Goal: Check status: Check status

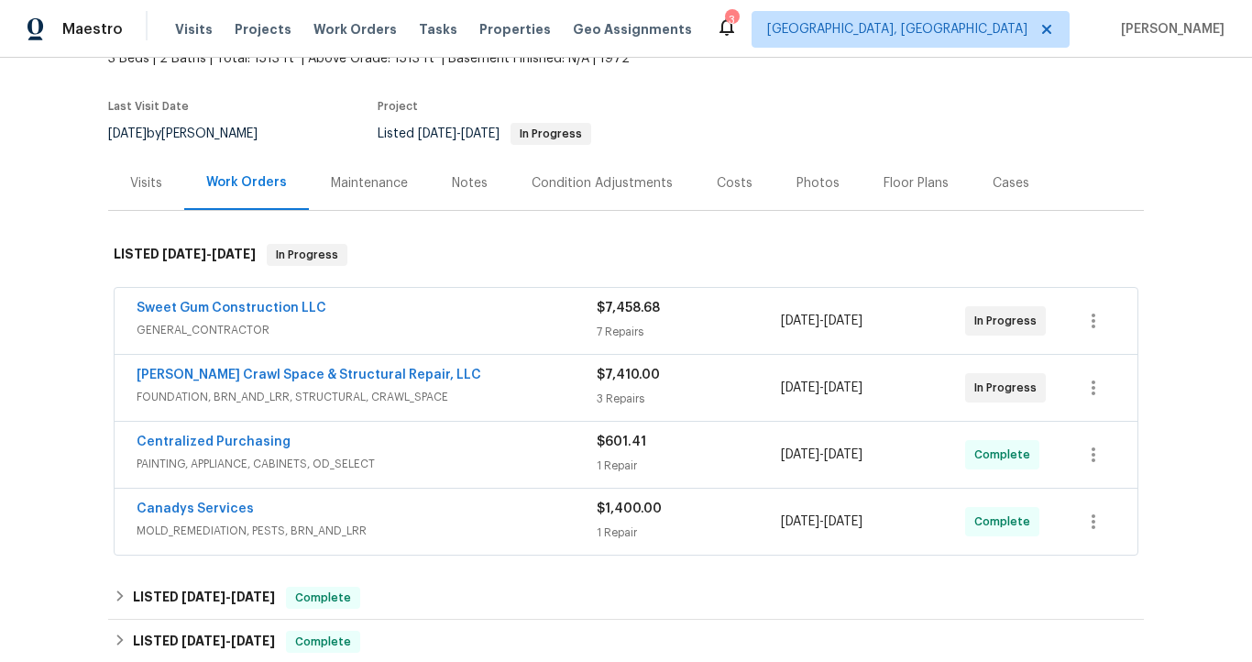
scroll to position [120, 0]
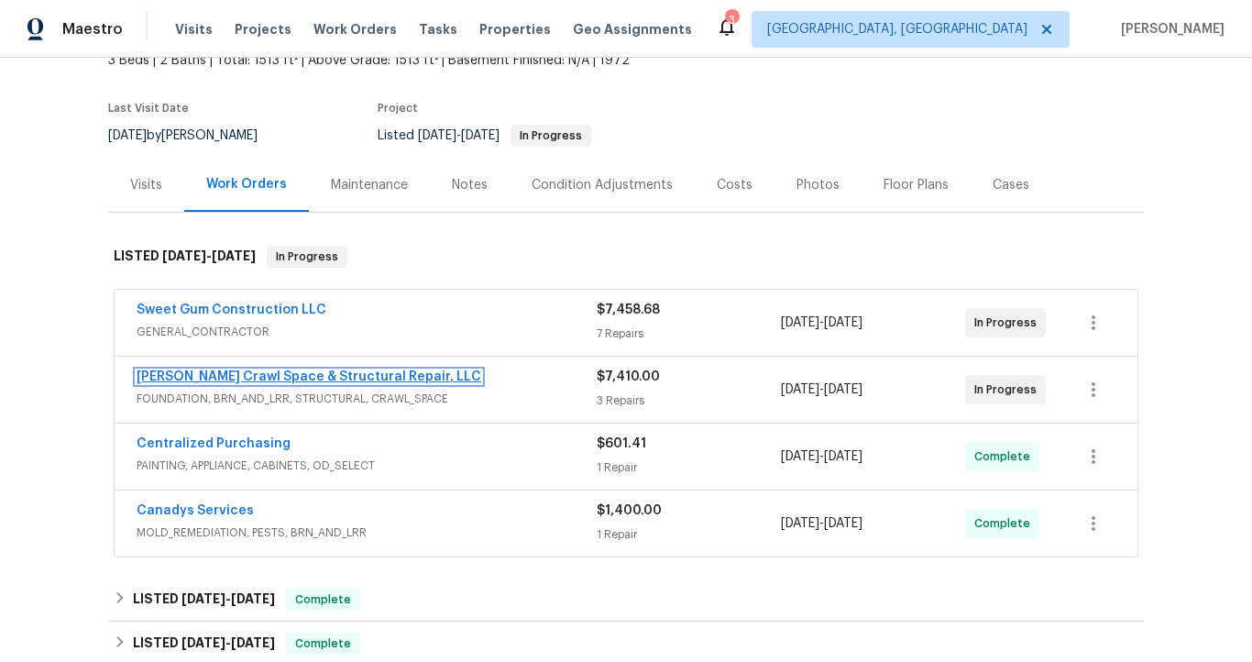
click at [363, 378] on link "[PERSON_NAME] Crawl Space & Structural Repair, LLC" at bounding box center [309, 376] width 345 height 13
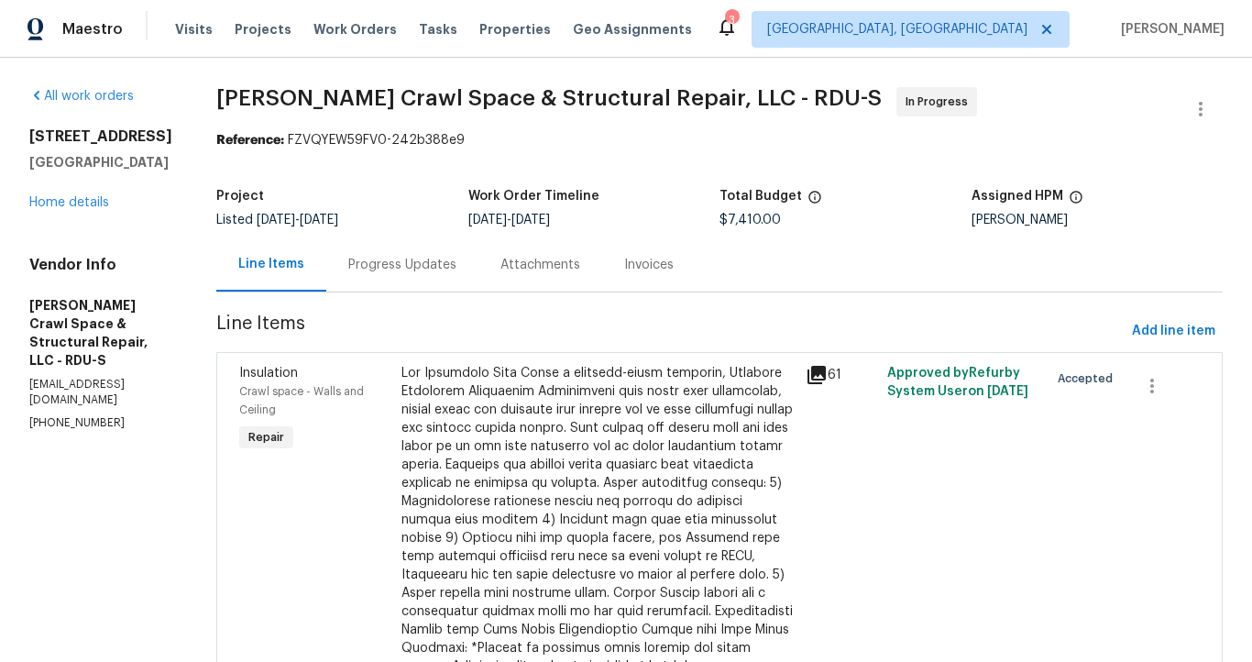
click at [437, 266] on div "Progress Updates" at bounding box center [402, 265] width 108 height 18
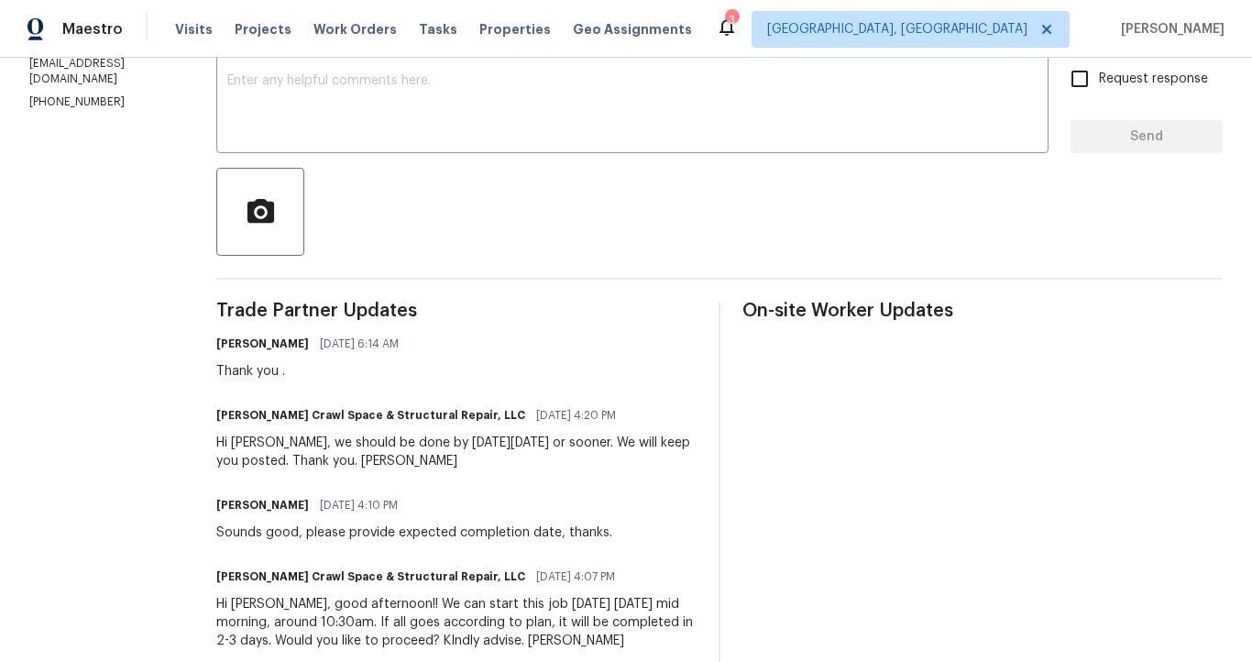
scroll to position [317, 0]
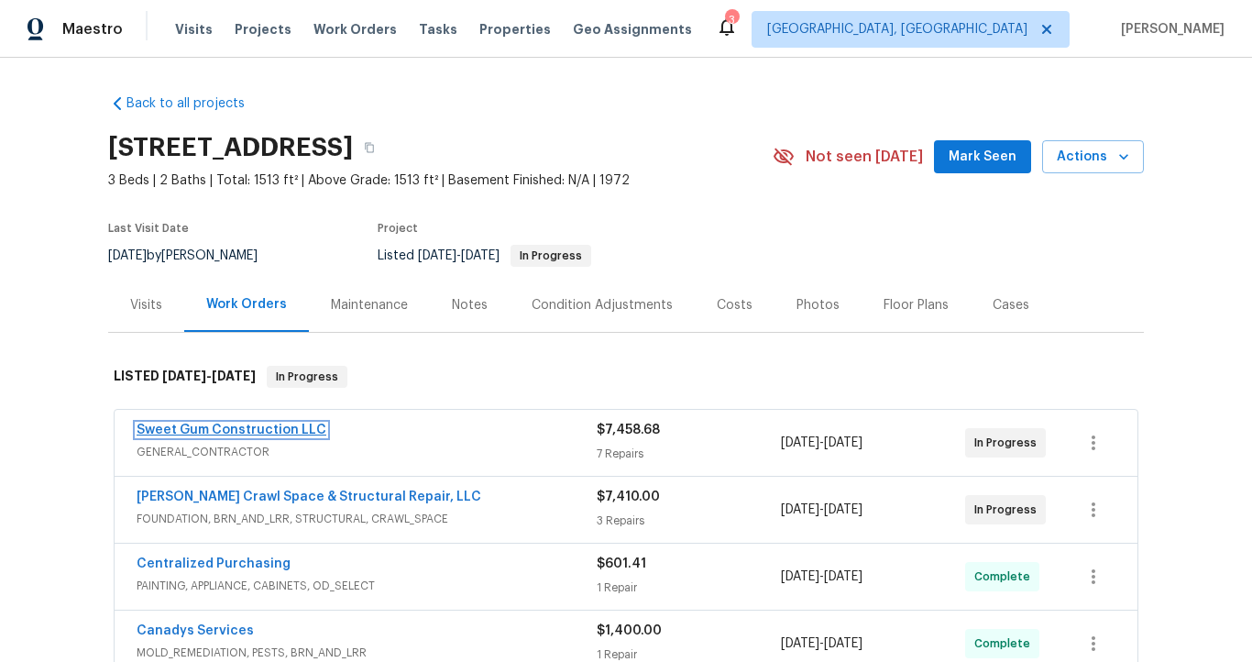
click at [244, 430] on link "Sweet Gum Construction LLC" at bounding box center [232, 430] width 190 height 13
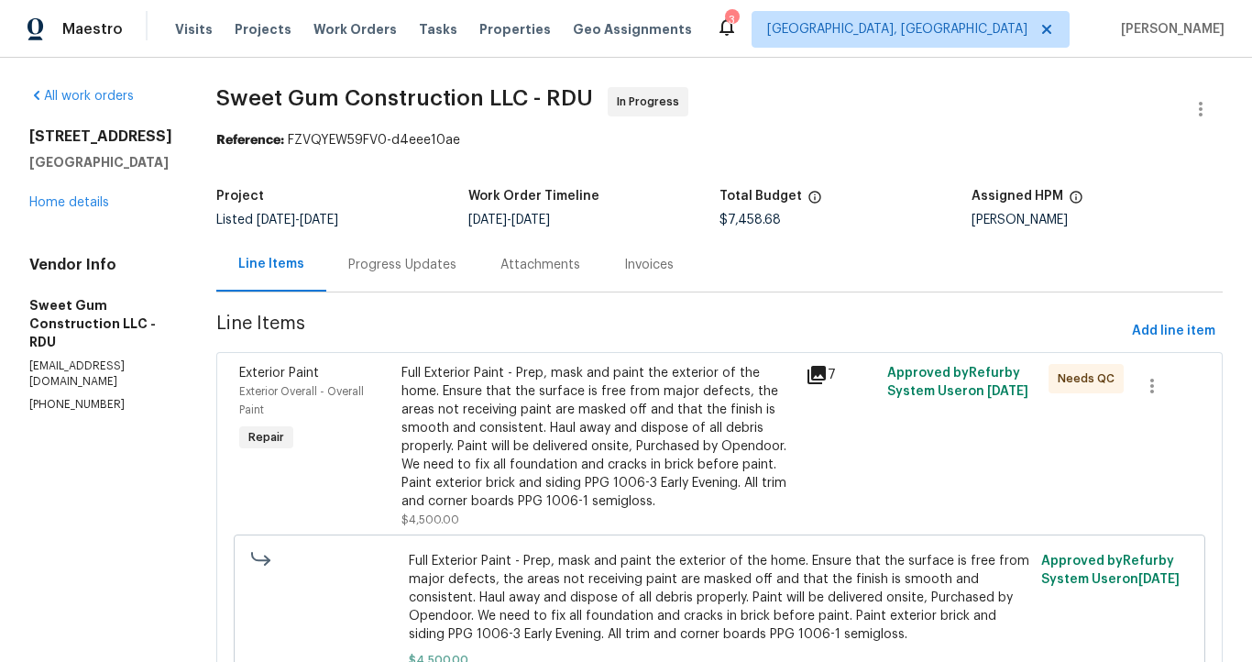
click at [457, 271] on div "Progress Updates" at bounding box center [402, 265] width 108 height 18
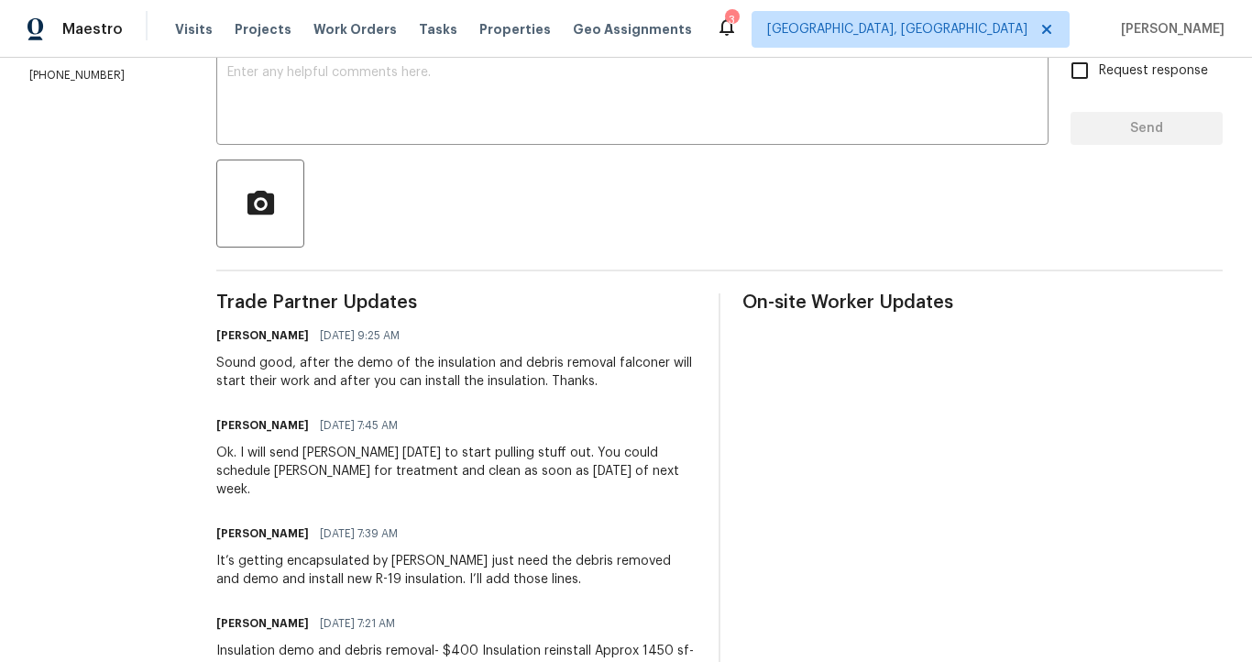
scroll to position [347, 0]
